Goal: Information Seeking & Learning: Understand process/instructions

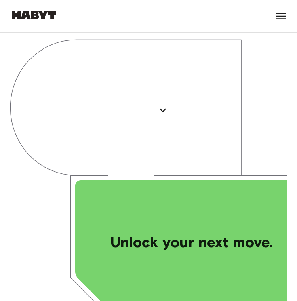
click at [284, 13] on icon at bounding box center [281, 16] width 10 height 6
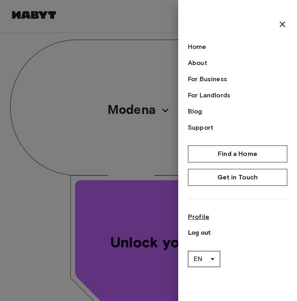
click at [197, 218] on link "Profile" at bounding box center [238, 217] width 100 height 10
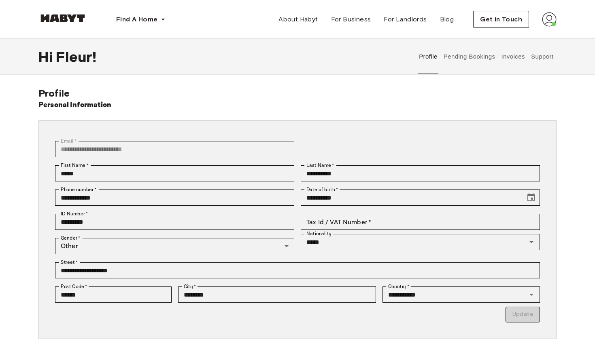
click at [297, 62] on button "Support" at bounding box center [542, 57] width 25 height 36
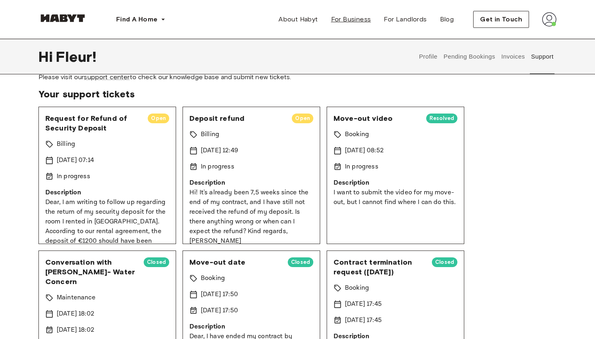
scroll to position [34, 0]
click at [297, 116] on span "Move-out video" at bounding box center [376, 118] width 86 height 10
